Goal: Transaction & Acquisition: Purchase product/service

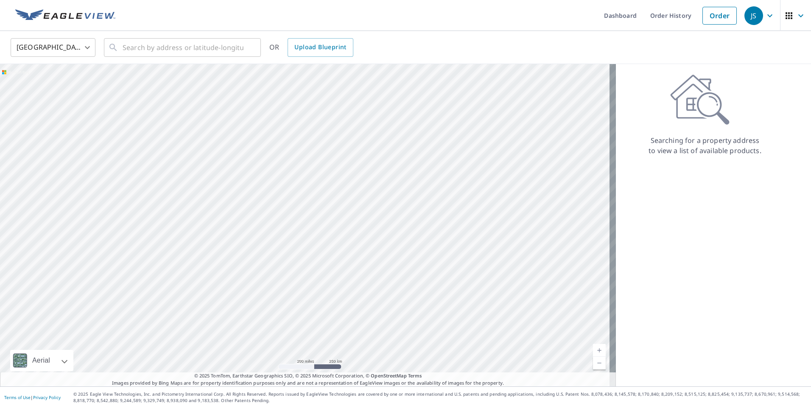
click at [87, 49] on body "JS JS Dashboard Order History Order JS United States US ​ ​ OR Upload Blueprint…" at bounding box center [405, 204] width 811 height 408
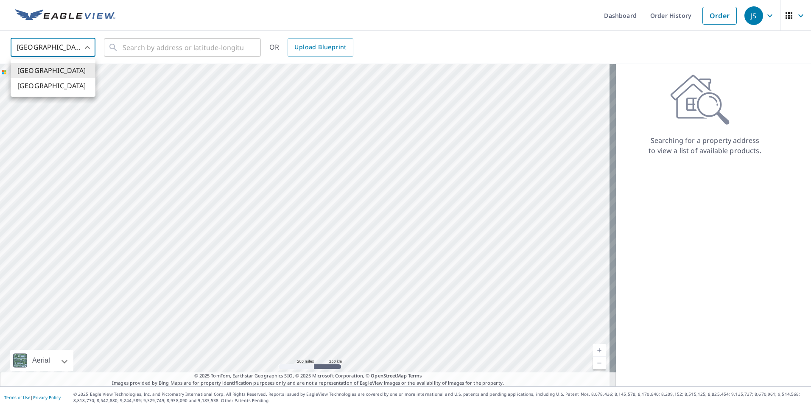
click at [73, 71] on li "[GEOGRAPHIC_DATA]" at bounding box center [53, 70] width 85 height 15
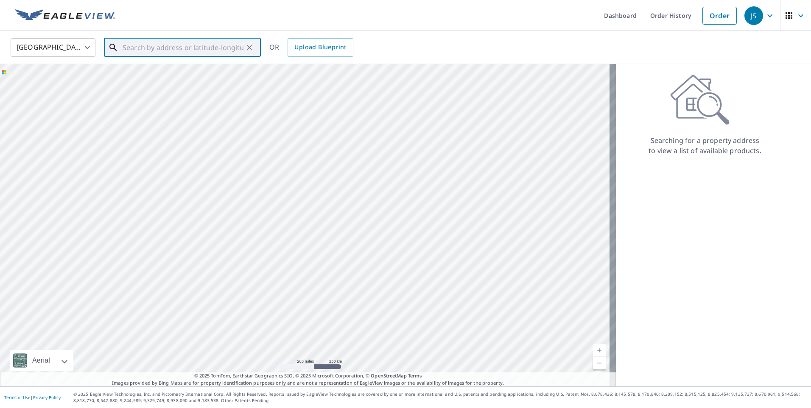
click at [161, 45] on input "text" at bounding box center [183, 48] width 121 height 24
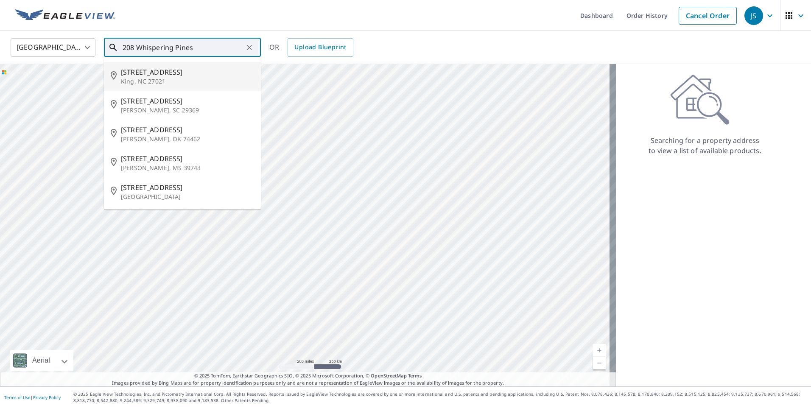
click at [157, 72] on span "208 Whispering Pines Ln" at bounding box center [187, 72] width 133 height 10
type input "208 Whispering Pines Ln King, NC 27021"
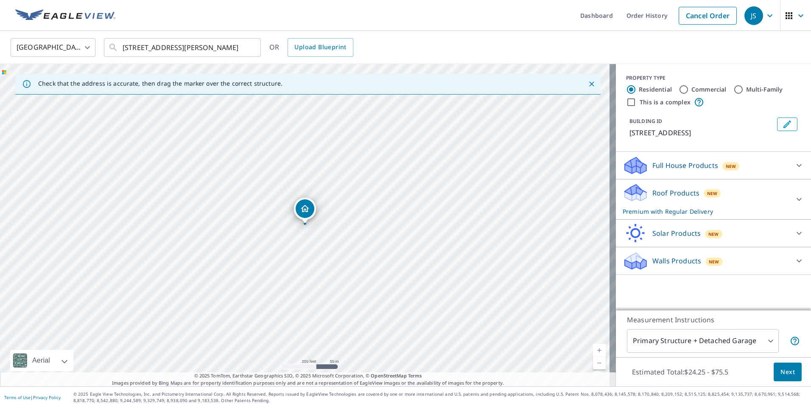
click at [593, 350] on link "Current Level 17, Zoom In" at bounding box center [599, 350] width 13 height 13
click at [593, 350] on link "Current Level 18, Zoom In" at bounding box center [599, 350] width 13 height 13
click at [593, 350] on link "Current Level 19, Zoom In" at bounding box center [599, 350] width 13 height 13
click at [784, 374] on span "Next" at bounding box center [787, 372] width 14 height 11
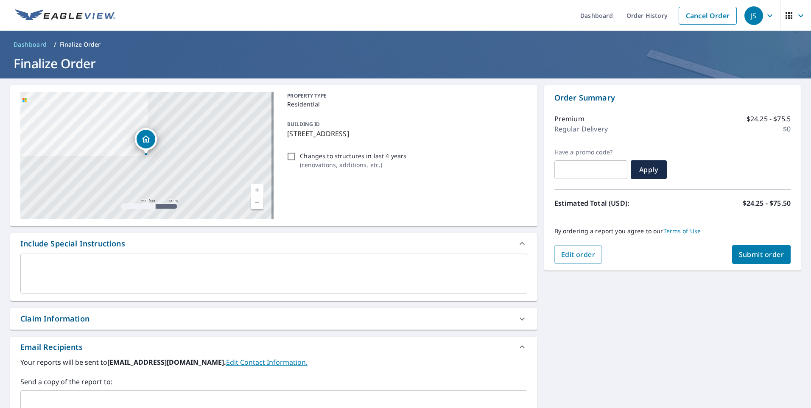
click at [755, 253] on span "Submit order" at bounding box center [761, 254] width 45 height 9
